Goal: Task Accomplishment & Management: Manage account settings

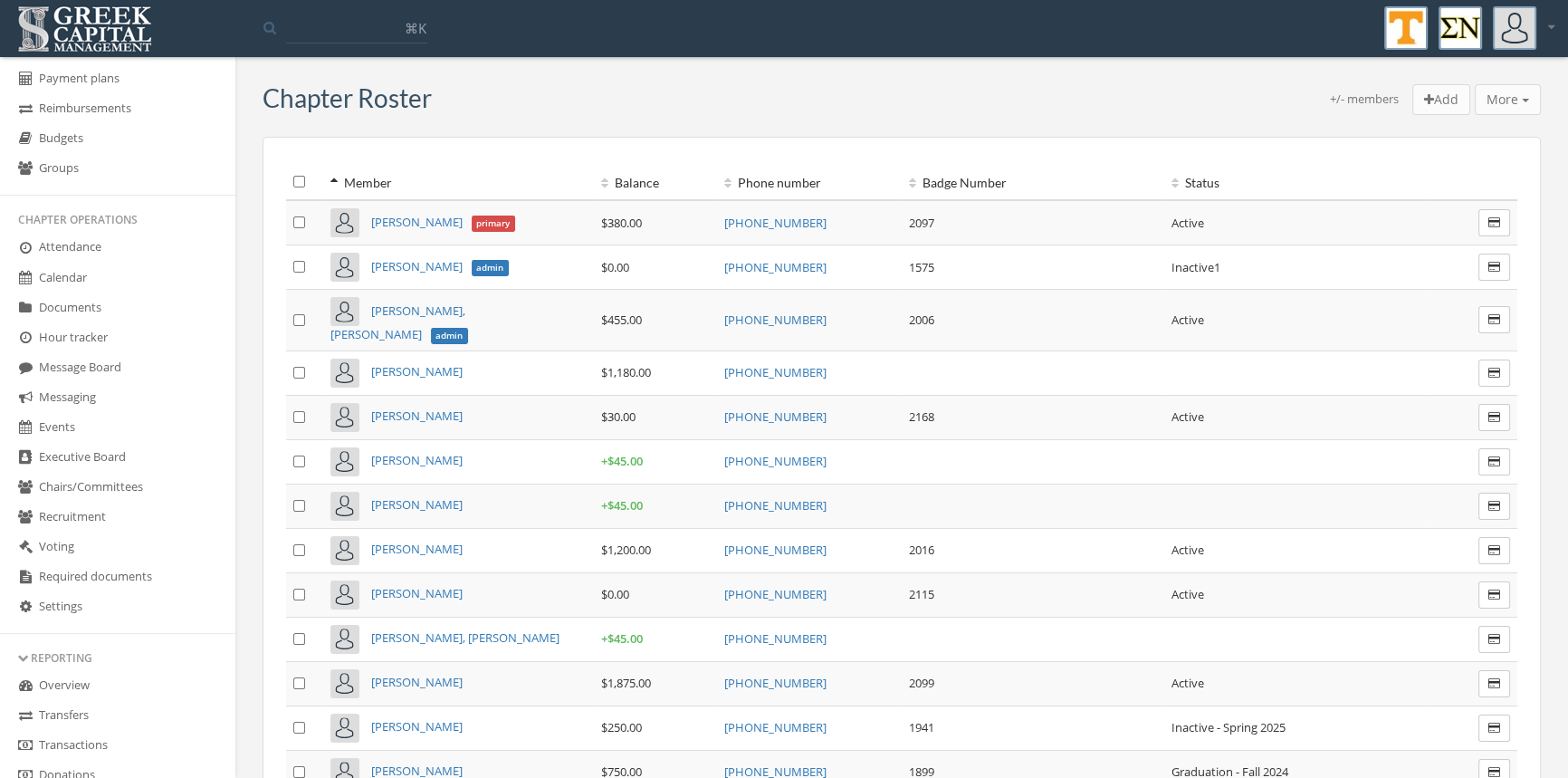
scroll to position [245, 0]
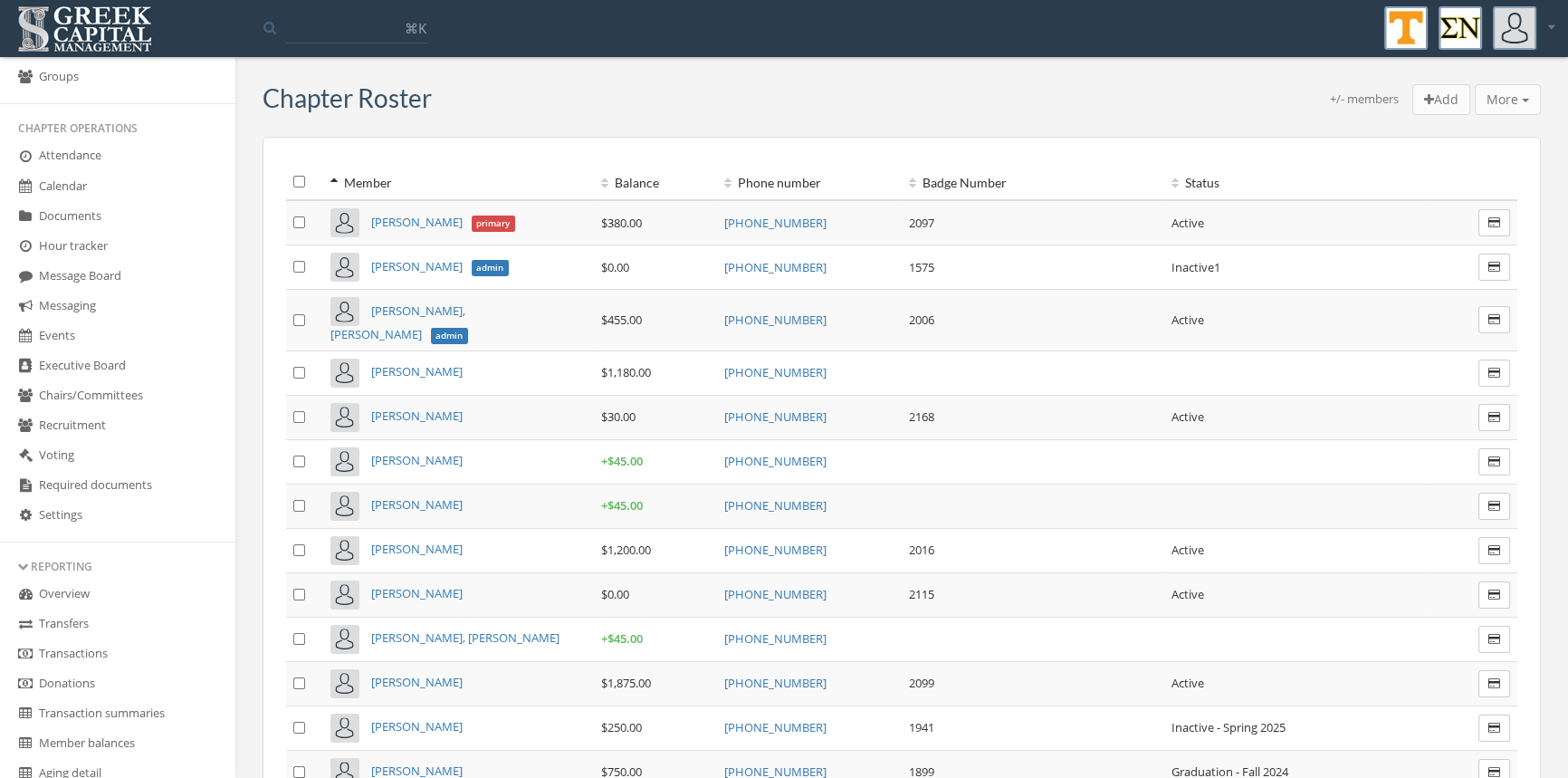
click at [105, 655] on link "Transactions" at bounding box center [118, 654] width 236 height 30
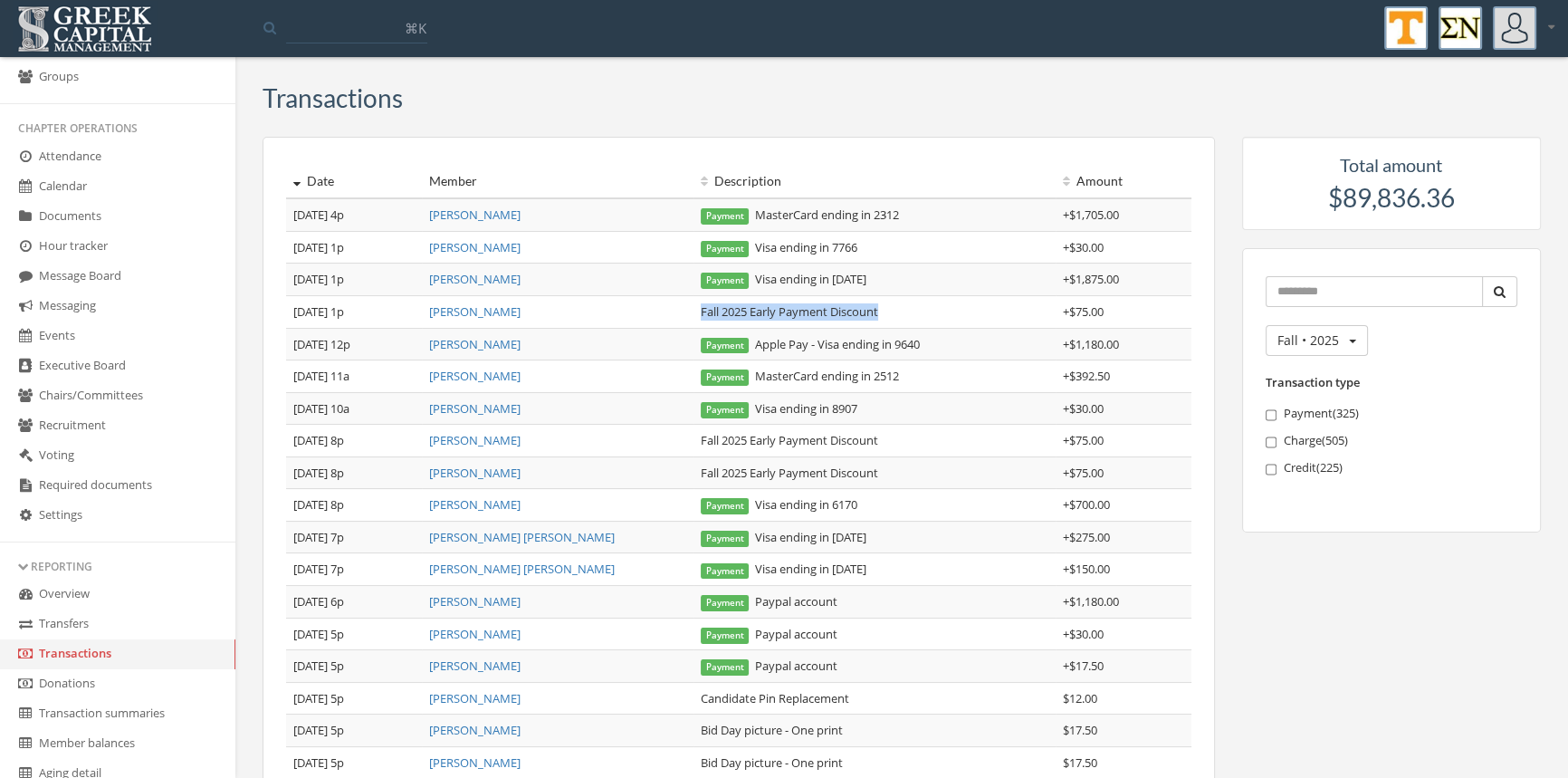
drag, startPoint x: 889, startPoint y: 307, endPoint x: 696, endPoint y: 315, distance: 193.2
click at [696, 315] on td "Fall 2025 Early Payment Discount" at bounding box center [874, 312] width 363 height 33
copy td "Fall 2025 Early Payment Discount"
click at [507, 211] on link "[PERSON_NAME]" at bounding box center [475, 215] width 92 height 16
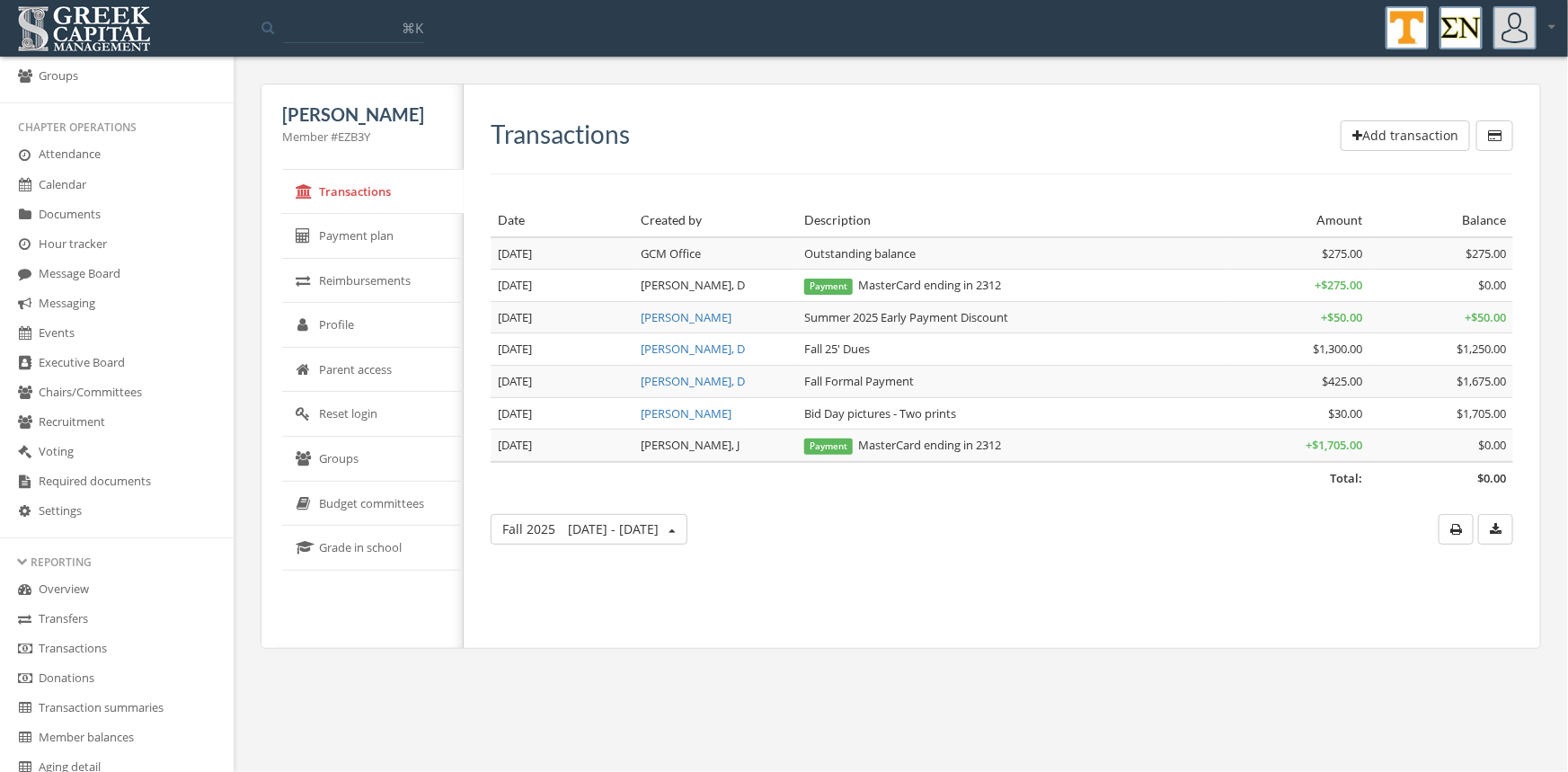
click at [1384, 141] on button "Add transaction" at bounding box center [1405, 135] width 130 height 31
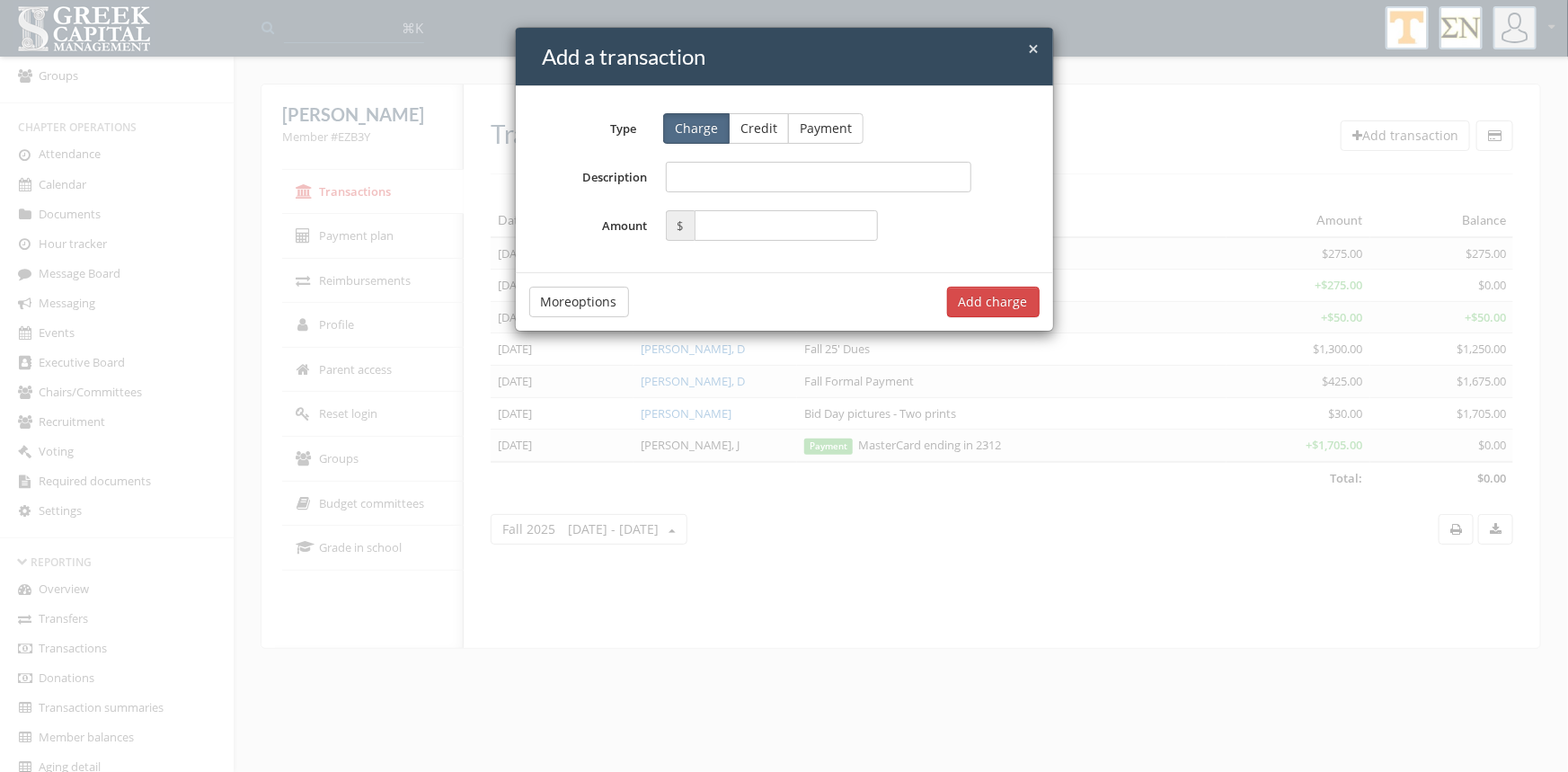
click at [759, 120] on button "Credit" at bounding box center [758, 128] width 60 height 31
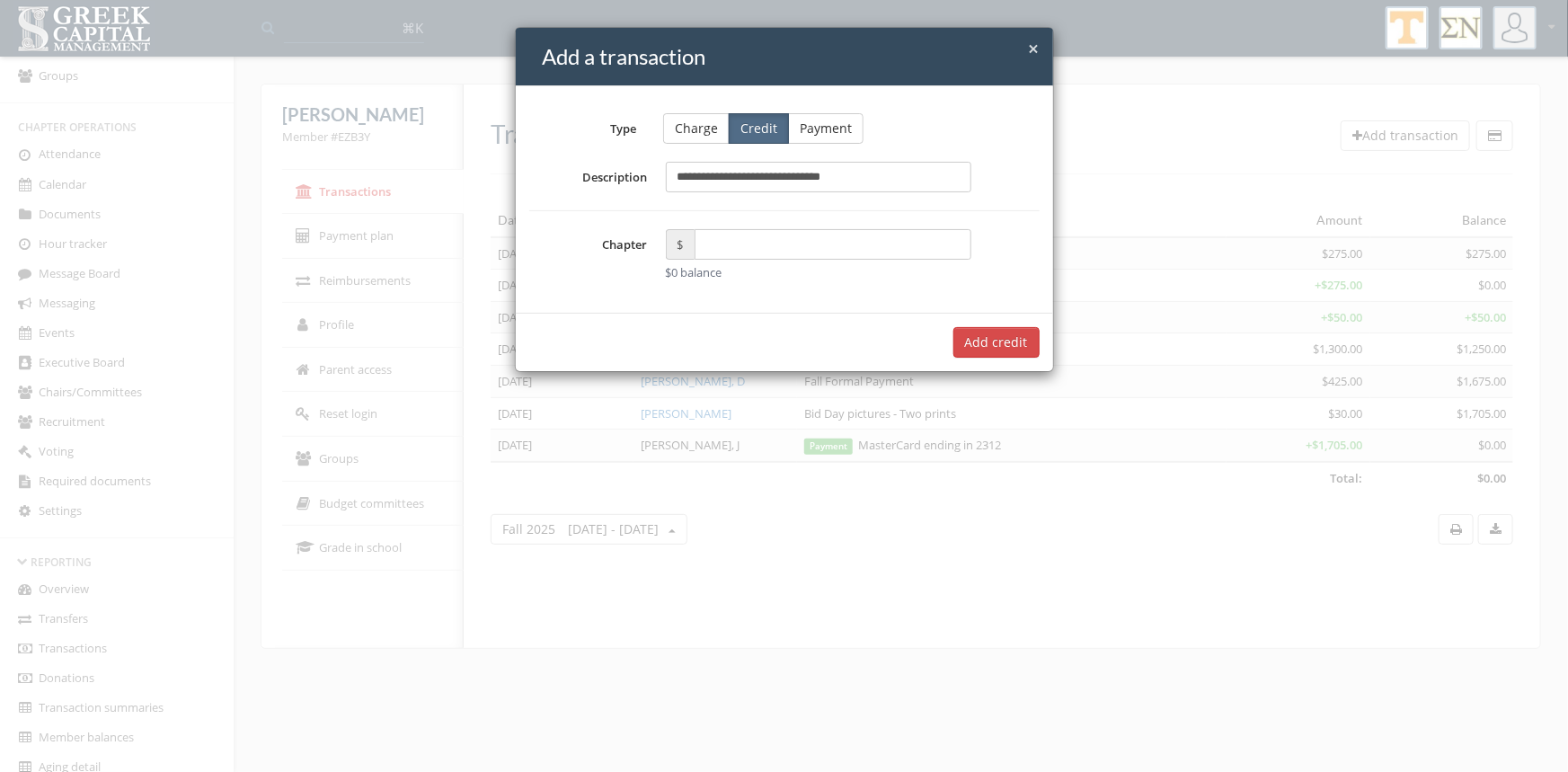
type input "**********"
click at [719, 252] on input "text" at bounding box center [834, 244] width 278 height 31
type input "*****"
click at [977, 347] on button "Add $75.00 credit" at bounding box center [974, 342] width 130 height 31
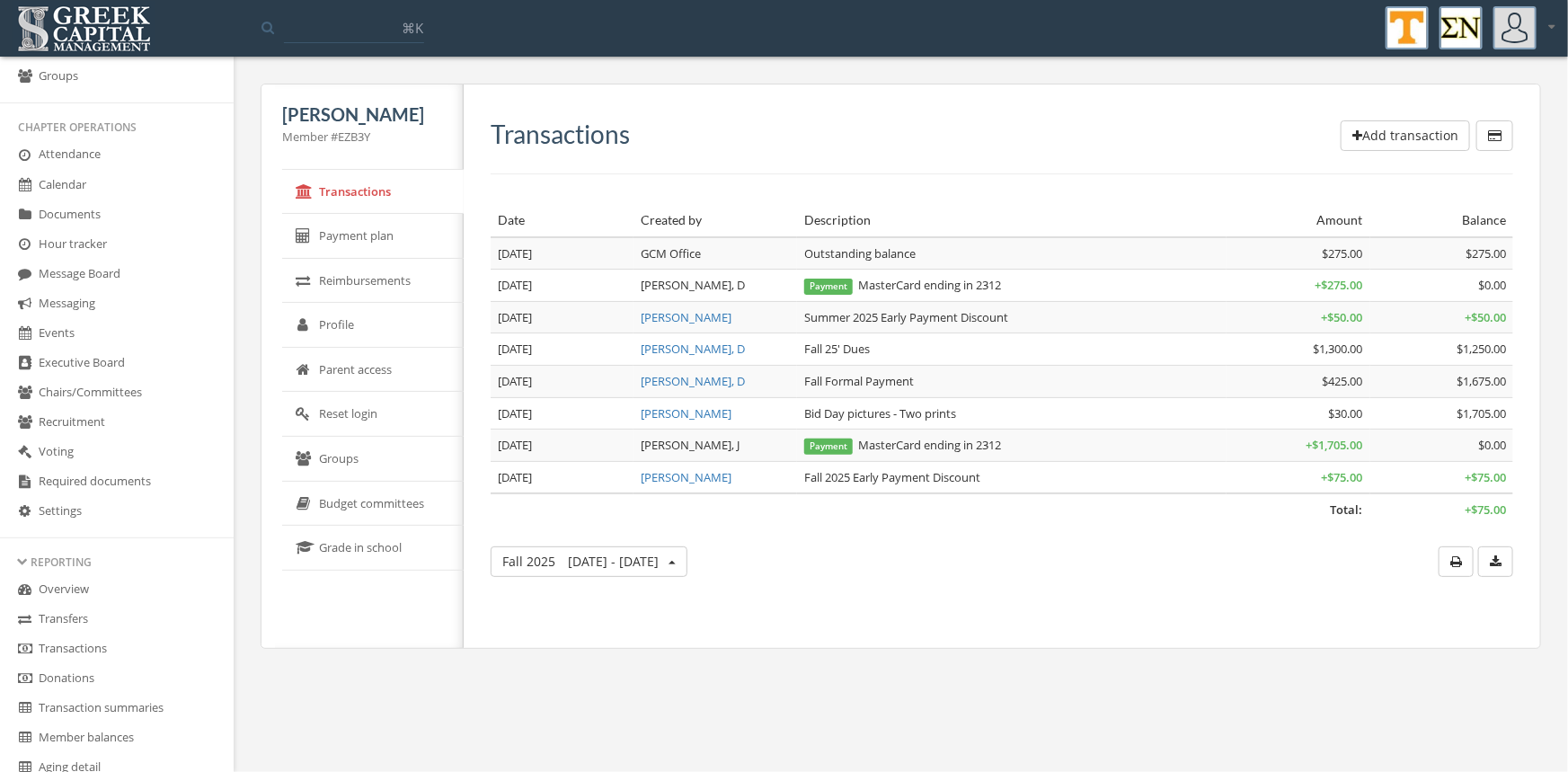
click at [114, 644] on link "Transactions" at bounding box center [117, 649] width 234 height 30
